Goal: Task Accomplishment & Management: Complete application form

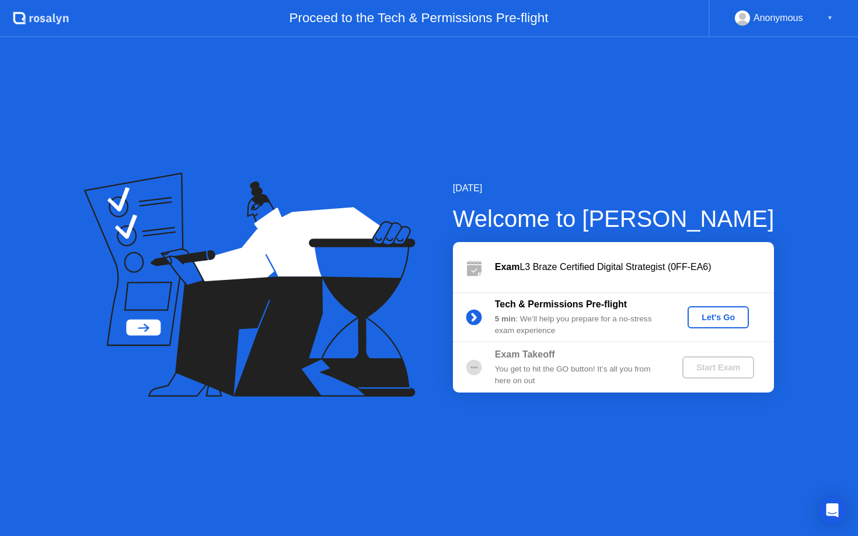
click at [726, 318] on div "Let's Go" at bounding box center [718, 317] width 52 height 9
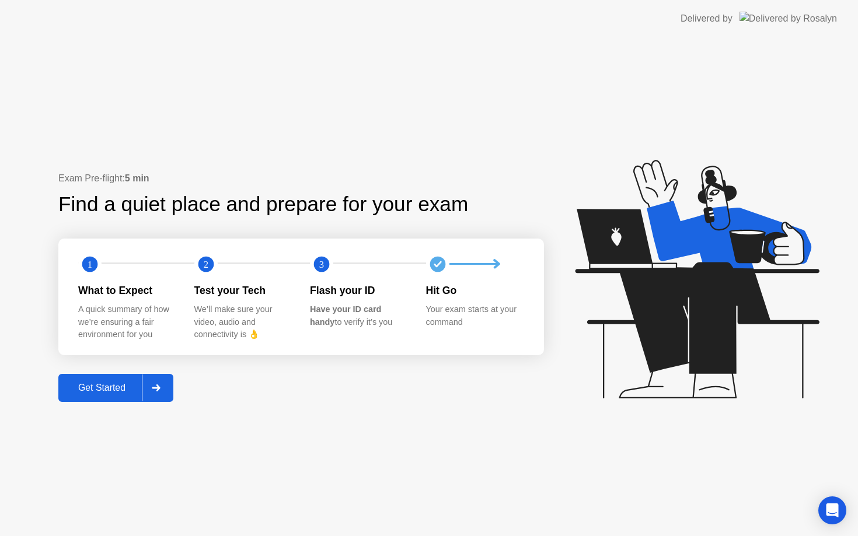
click at [120, 393] on div "Get Started" at bounding box center [102, 388] width 80 height 11
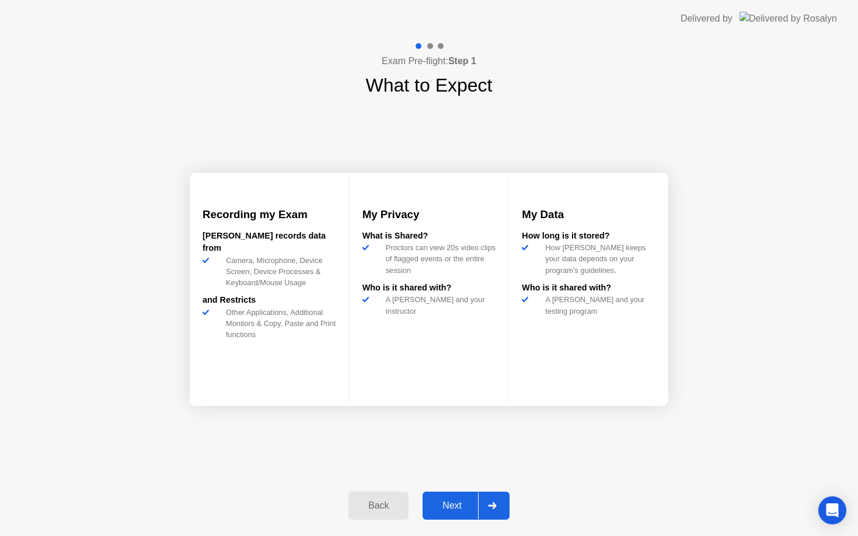
click at [466, 505] on div "Next" at bounding box center [452, 506] width 52 height 11
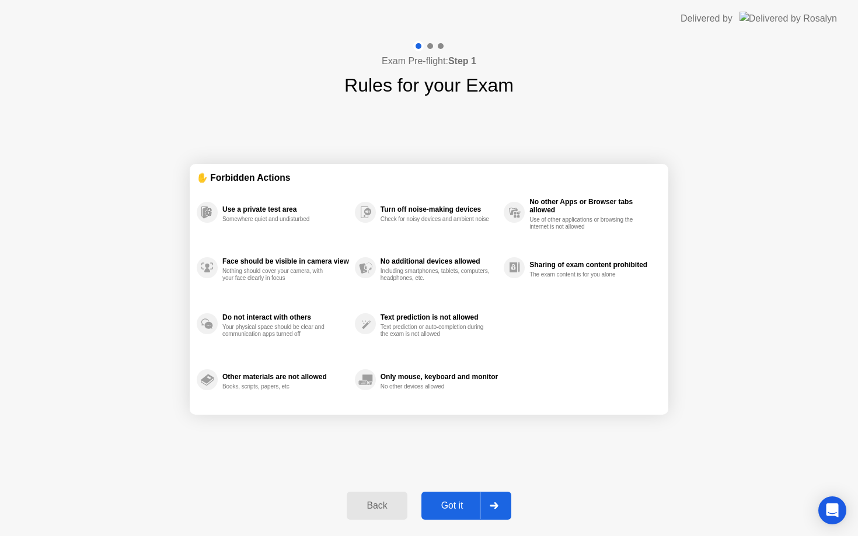
click at [466, 505] on div "Got it" at bounding box center [452, 506] width 55 height 11
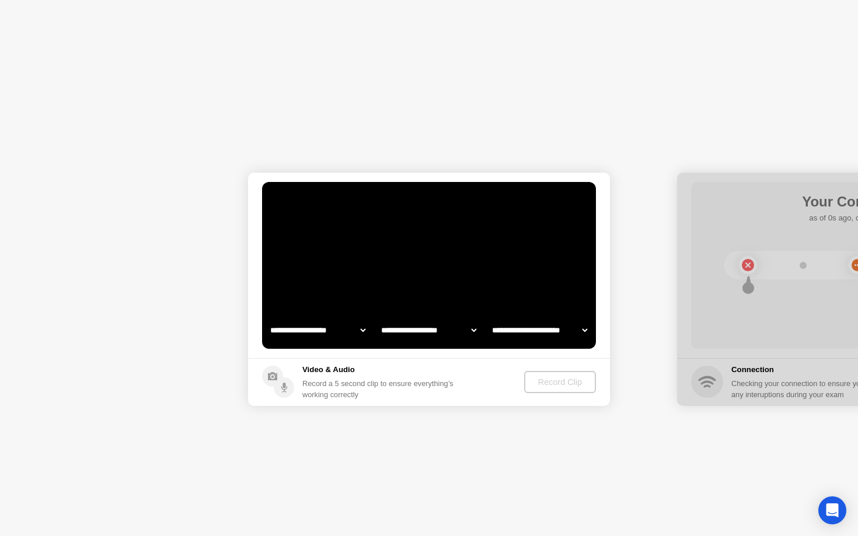
select select "**********"
select select "*******"
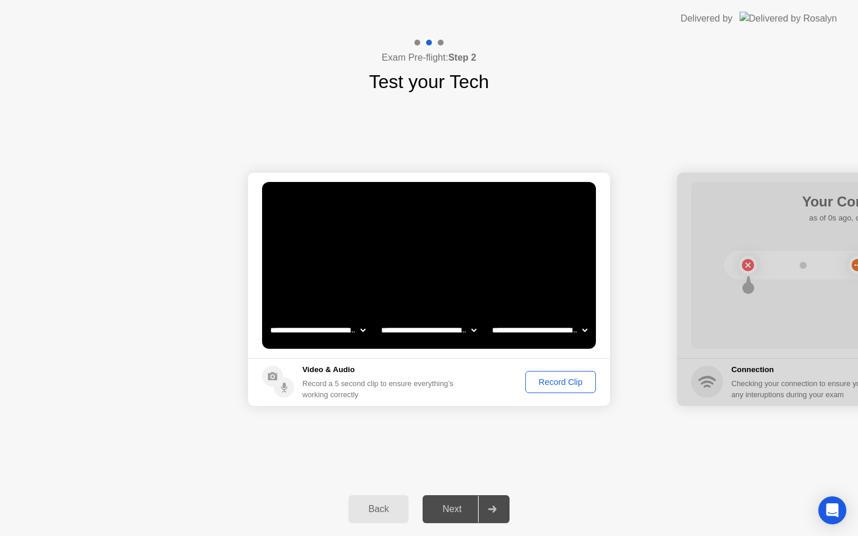
click at [462, 330] on select "**********" at bounding box center [429, 330] width 100 height 23
click at [541, 336] on select "**********" at bounding box center [540, 330] width 100 height 23
click at [562, 372] on button "Record Clip" at bounding box center [560, 382] width 71 height 22
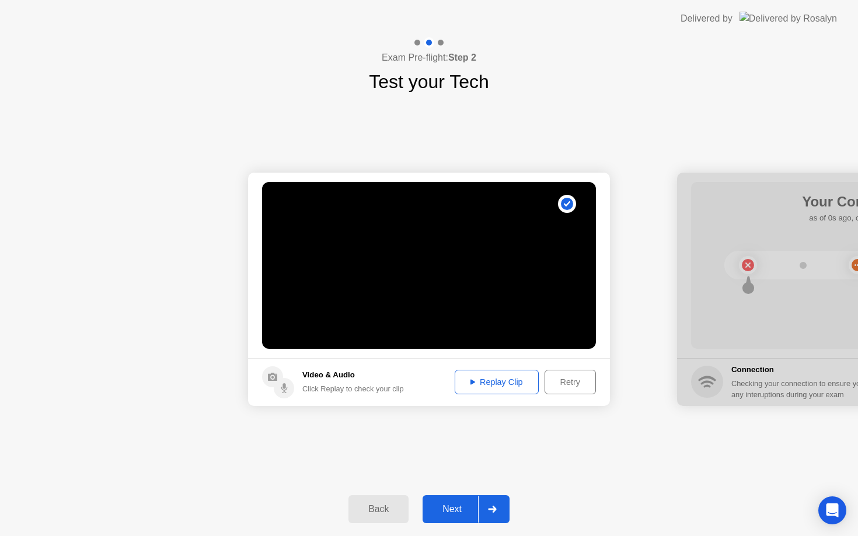
click at [508, 382] on div "Replay Clip" at bounding box center [497, 382] width 76 height 9
click at [449, 511] on div "Next" at bounding box center [452, 509] width 52 height 11
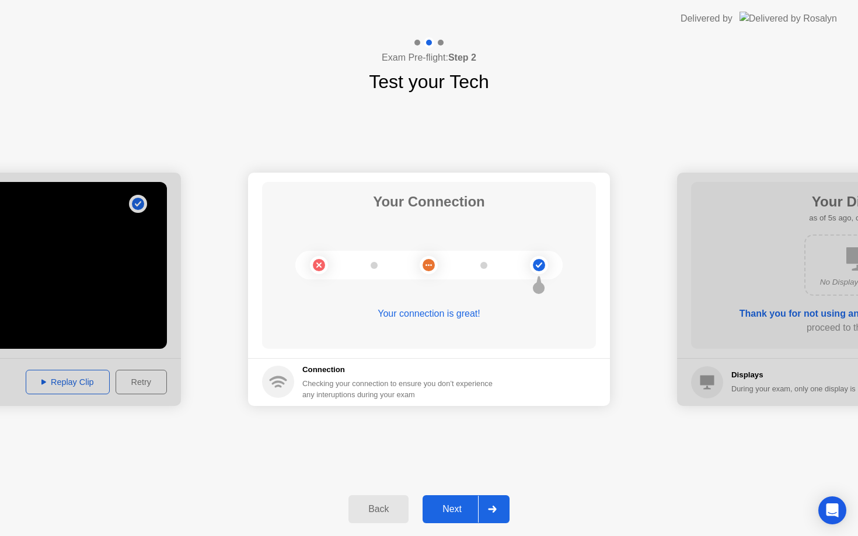
click at [449, 511] on div "Next" at bounding box center [452, 509] width 52 height 11
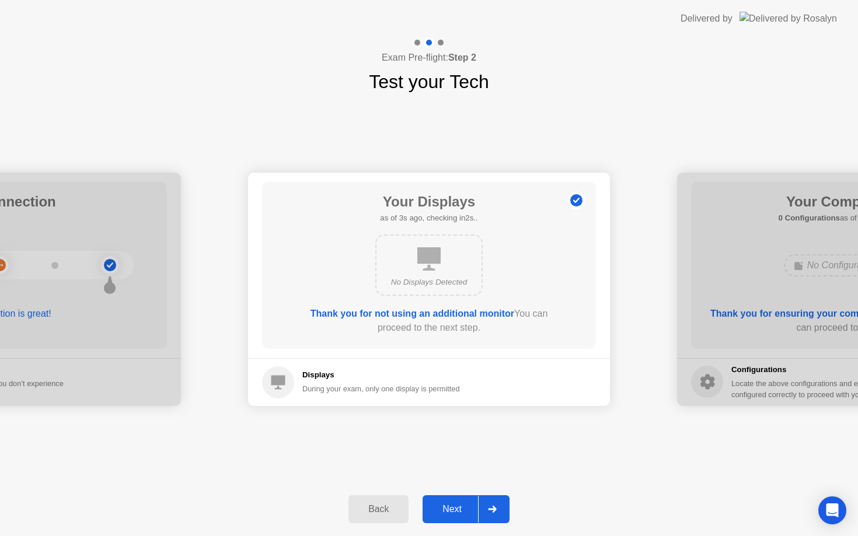
click at [449, 511] on div "Next" at bounding box center [452, 509] width 52 height 11
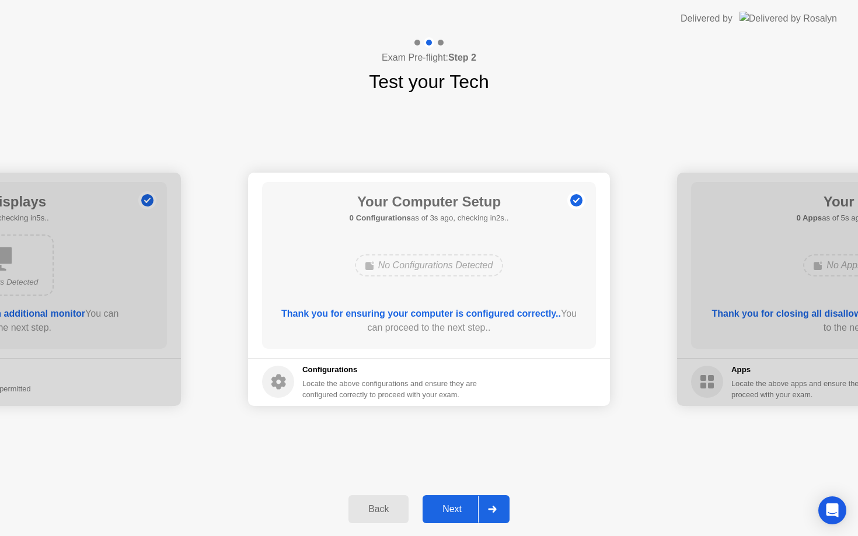
click at [449, 511] on div "Next" at bounding box center [452, 509] width 52 height 11
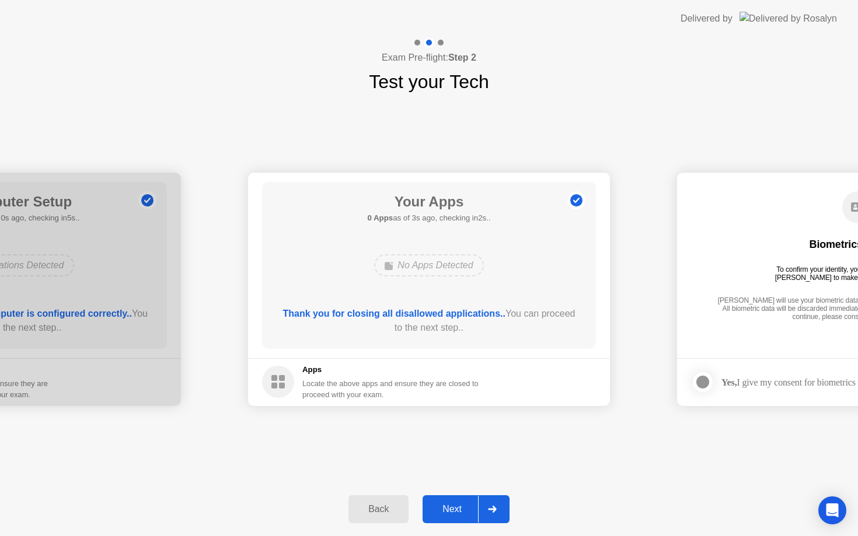
click at [369, 505] on div "Back" at bounding box center [378, 509] width 53 height 11
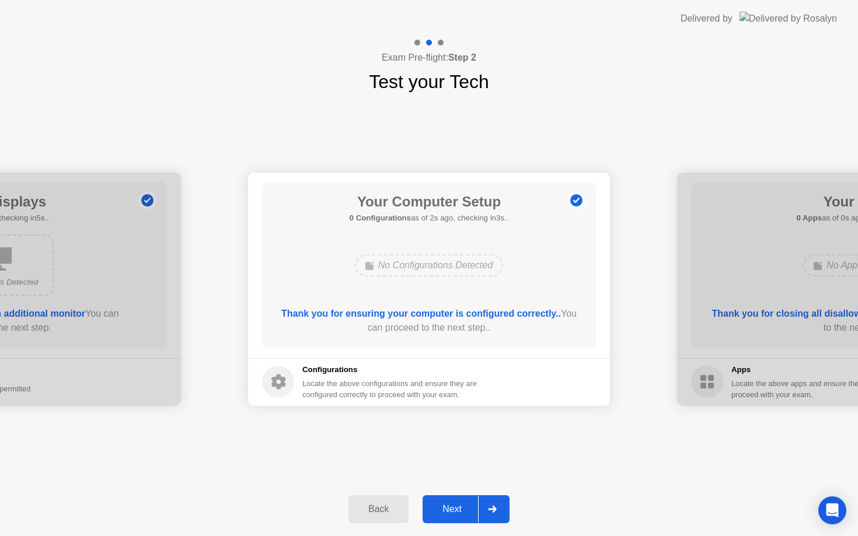
click at [459, 509] on div "Next" at bounding box center [452, 509] width 52 height 11
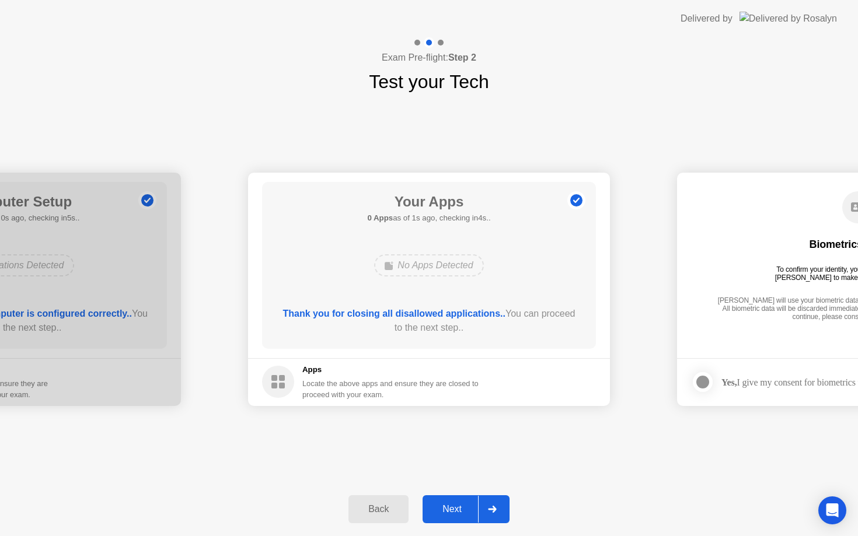
click at [459, 509] on div "Next" at bounding box center [452, 509] width 52 height 11
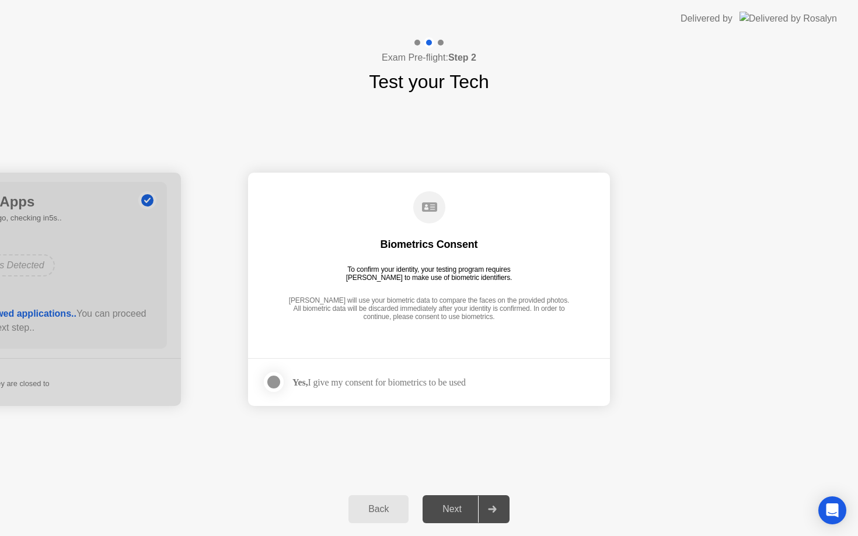
click at [400, 380] on div "Yes, I give my consent for biometrics to be used" at bounding box center [378, 382] width 173 height 11
click at [270, 382] on div at bounding box center [274, 382] width 14 height 14
click at [455, 511] on div "Next" at bounding box center [452, 509] width 52 height 11
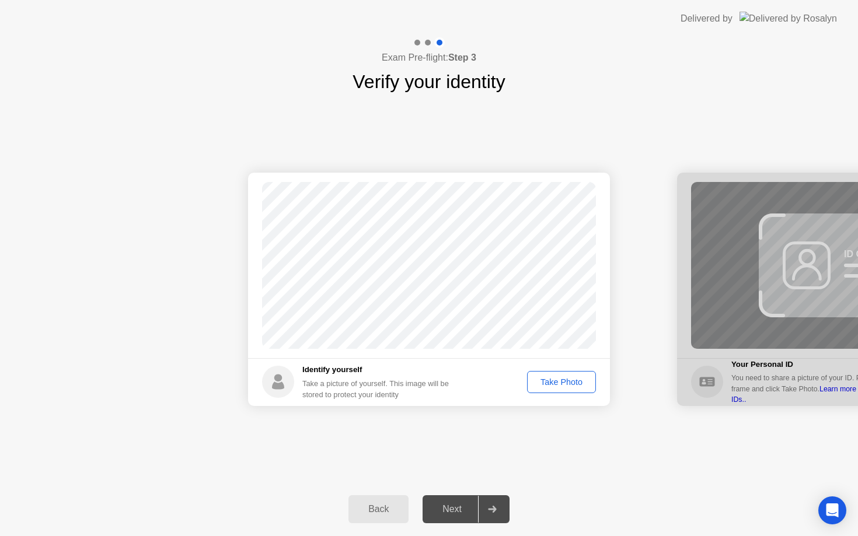
click at [563, 382] on div "Take Photo" at bounding box center [561, 382] width 61 height 9
click at [450, 515] on div "Next" at bounding box center [452, 509] width 52 height 11
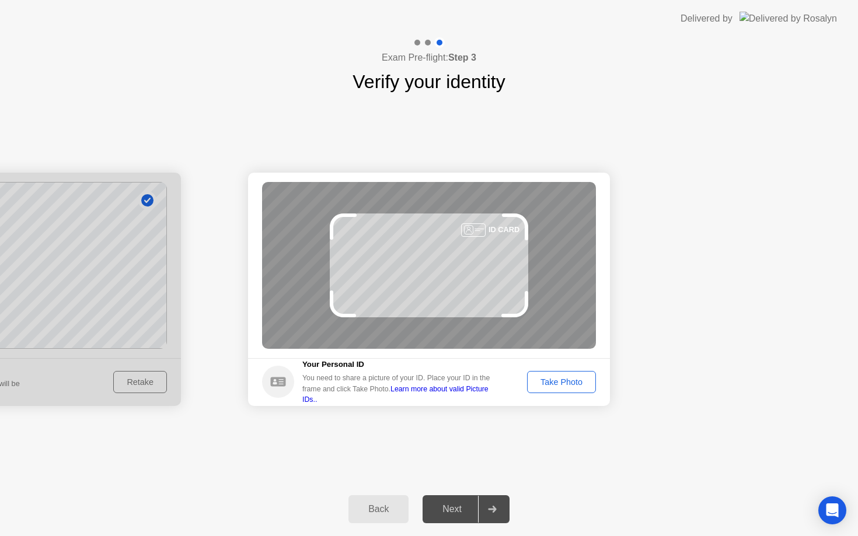
click at [565, 385] on div "Take Photo" at bounding box center [561, 382] width 61 height 9
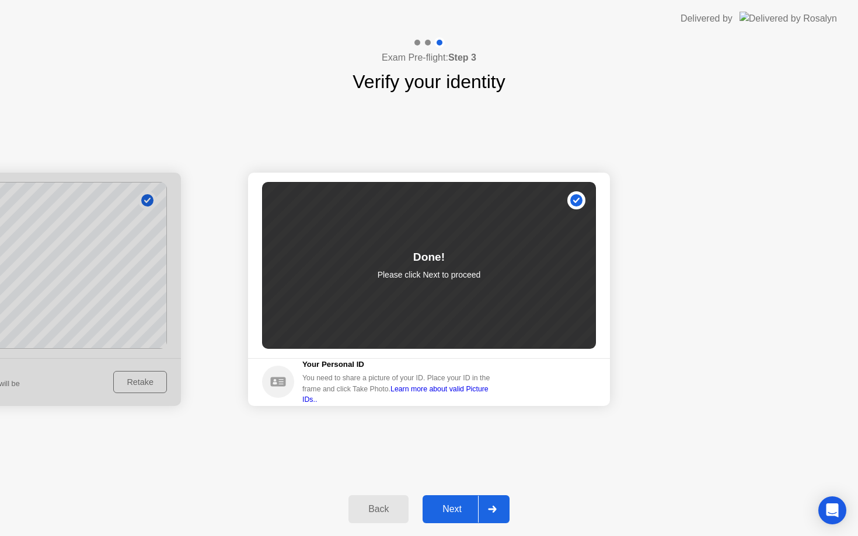
click at [463, 502] on button "Next" at bounding box center [466, 510] width 87 height 28
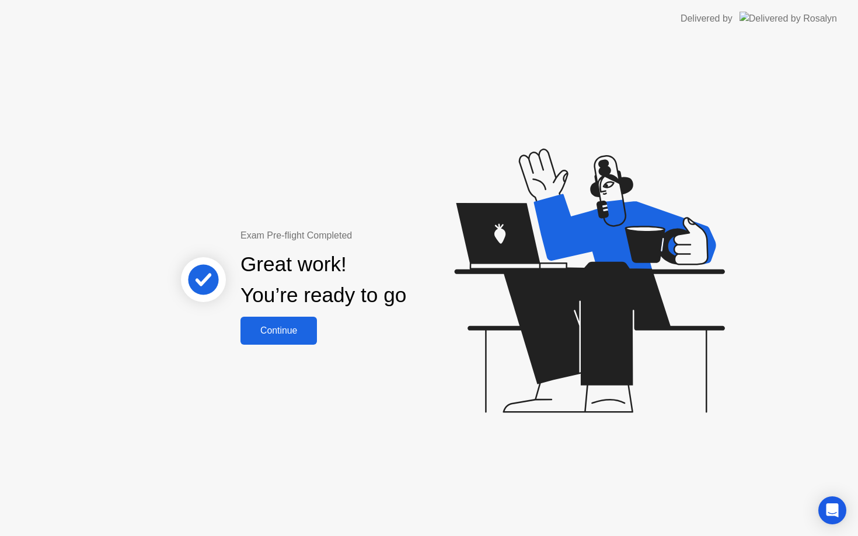
click at [280, 334] on div "Continue" at bounding box center [278, 331] width 69 height 11
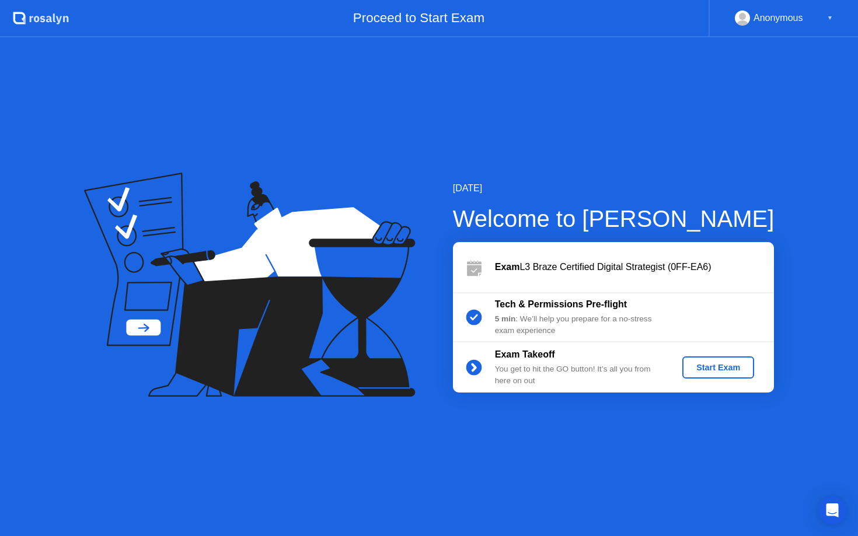
click at [717, 368] on div "Start Exam" at bounding box center [718, 367] width 62 height 9
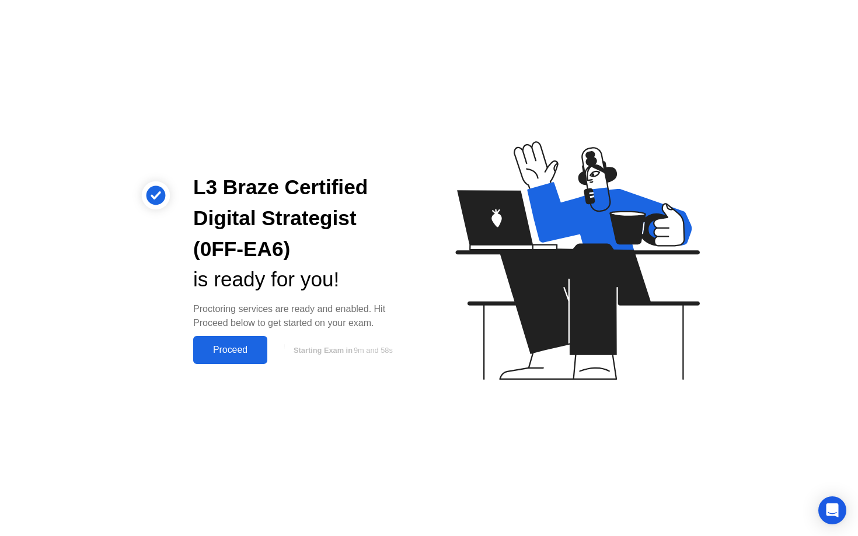
click at [228, 341] on button "Proceed" at bounding box center [230, 350] width 74 height 28
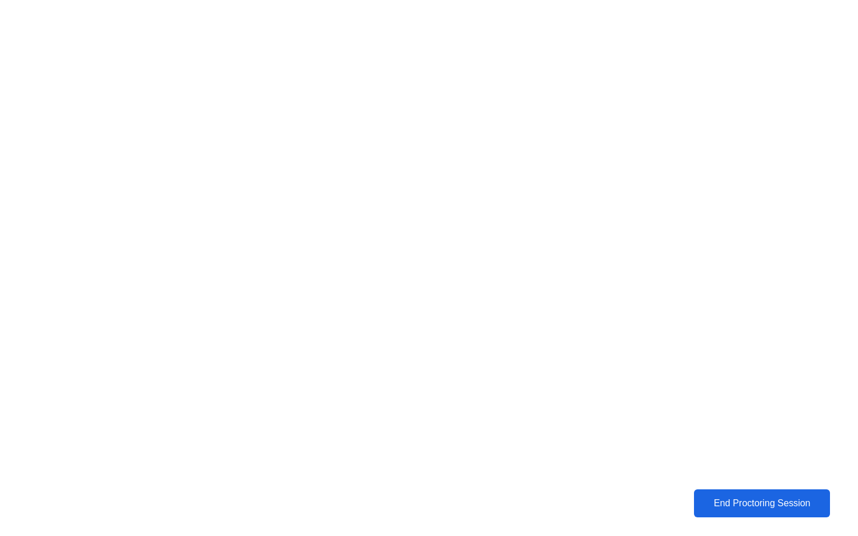
click at [745, 498] on div "End Proctoring Session" at bounding box center [762, 503] width 130 height 11
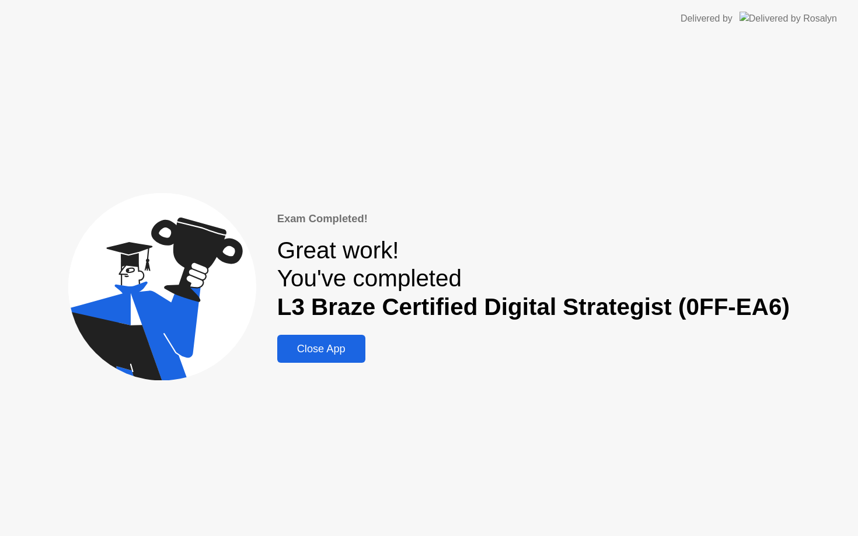
click at [341, 347] on div "Close App" at bounding box center [321, 349] width 81 height 12
